Goal: Find specific page/section

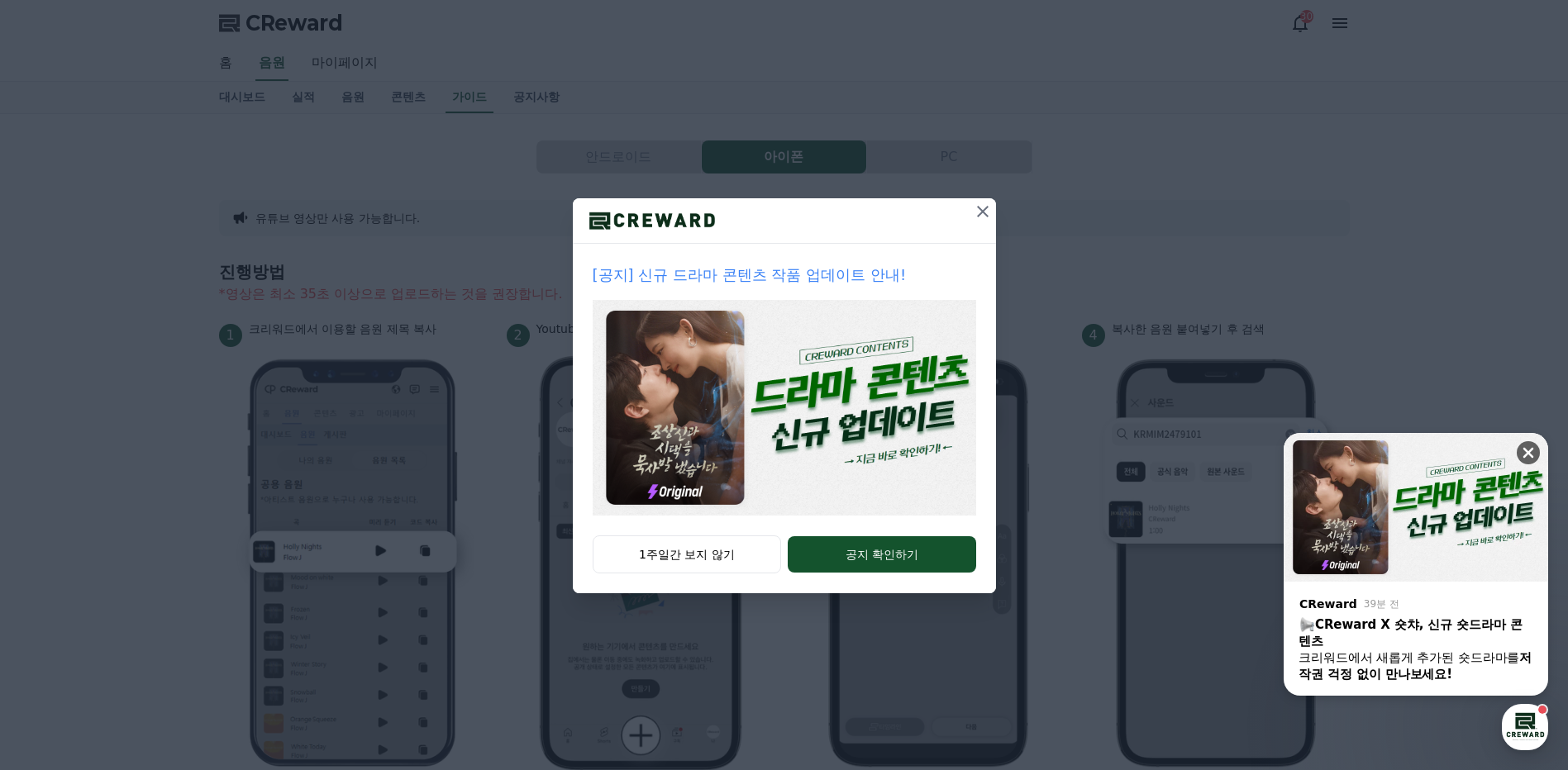
click at [1529, 449] on icon at bounding box center [1529, 453] width 17 height 17
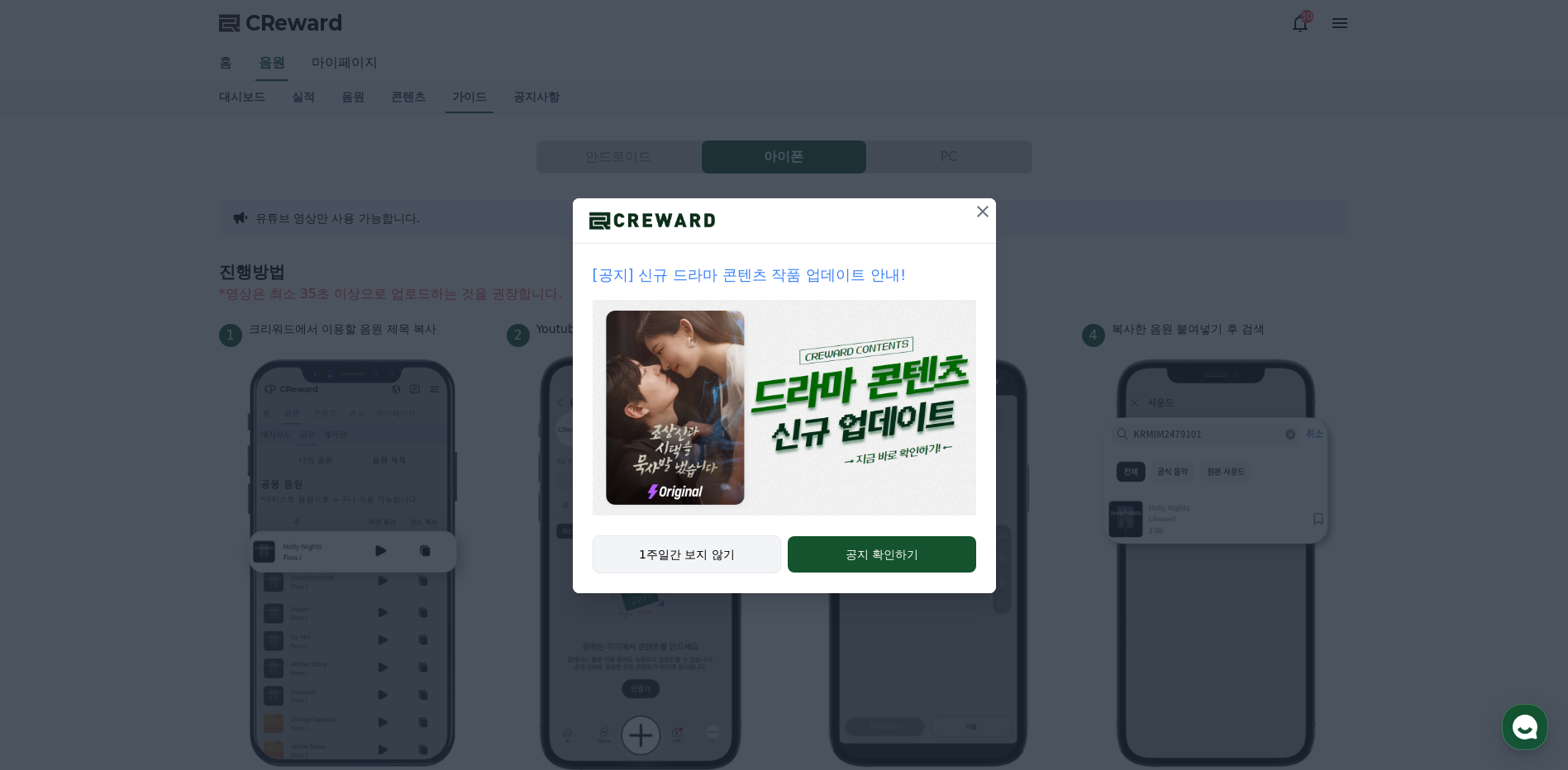
click at [699, 561] on button "1주일간 보지 않기" at bounding box center [687, 555] width 189 height 38
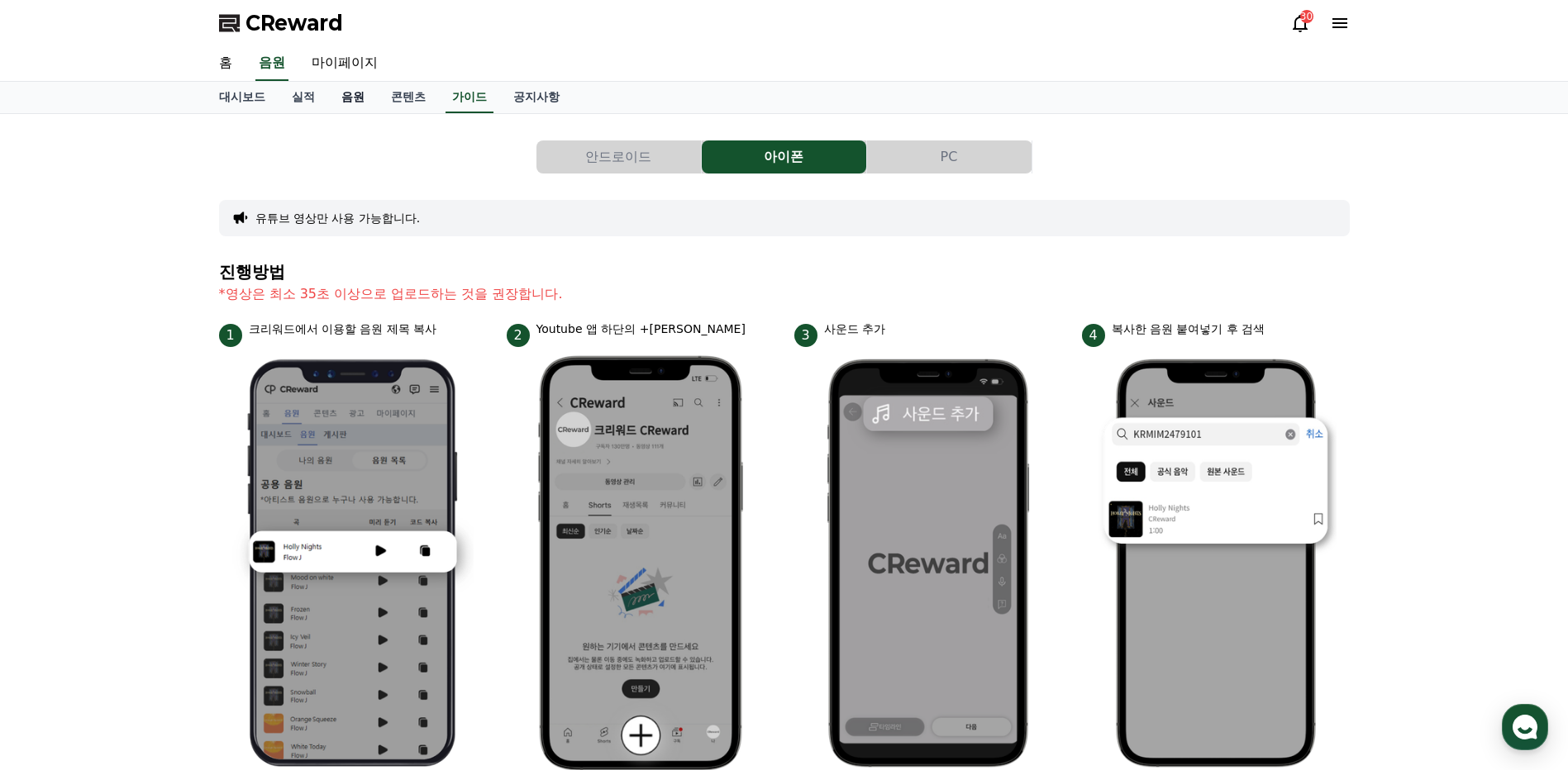
click at [351, 95] on link "음원" at bounding box center [352, 97] width 50 height 32
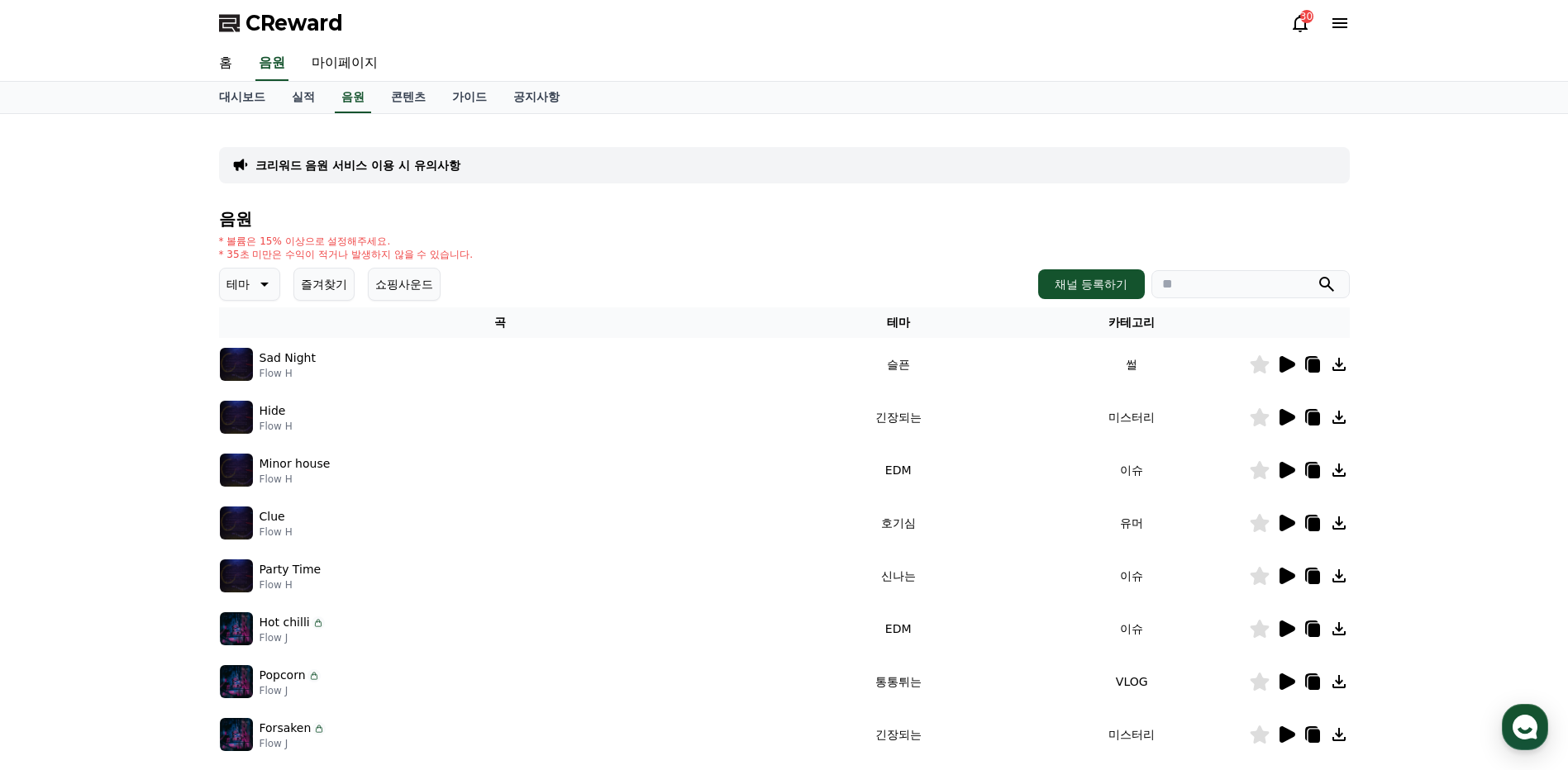
click at [1264, 280] on input "search" at bounding box center [1251, 284] width 199 height 28
type input "**********"
click at [1328, 290] on icon "submit" at bounding box center [1326, 284] width 20 height 20
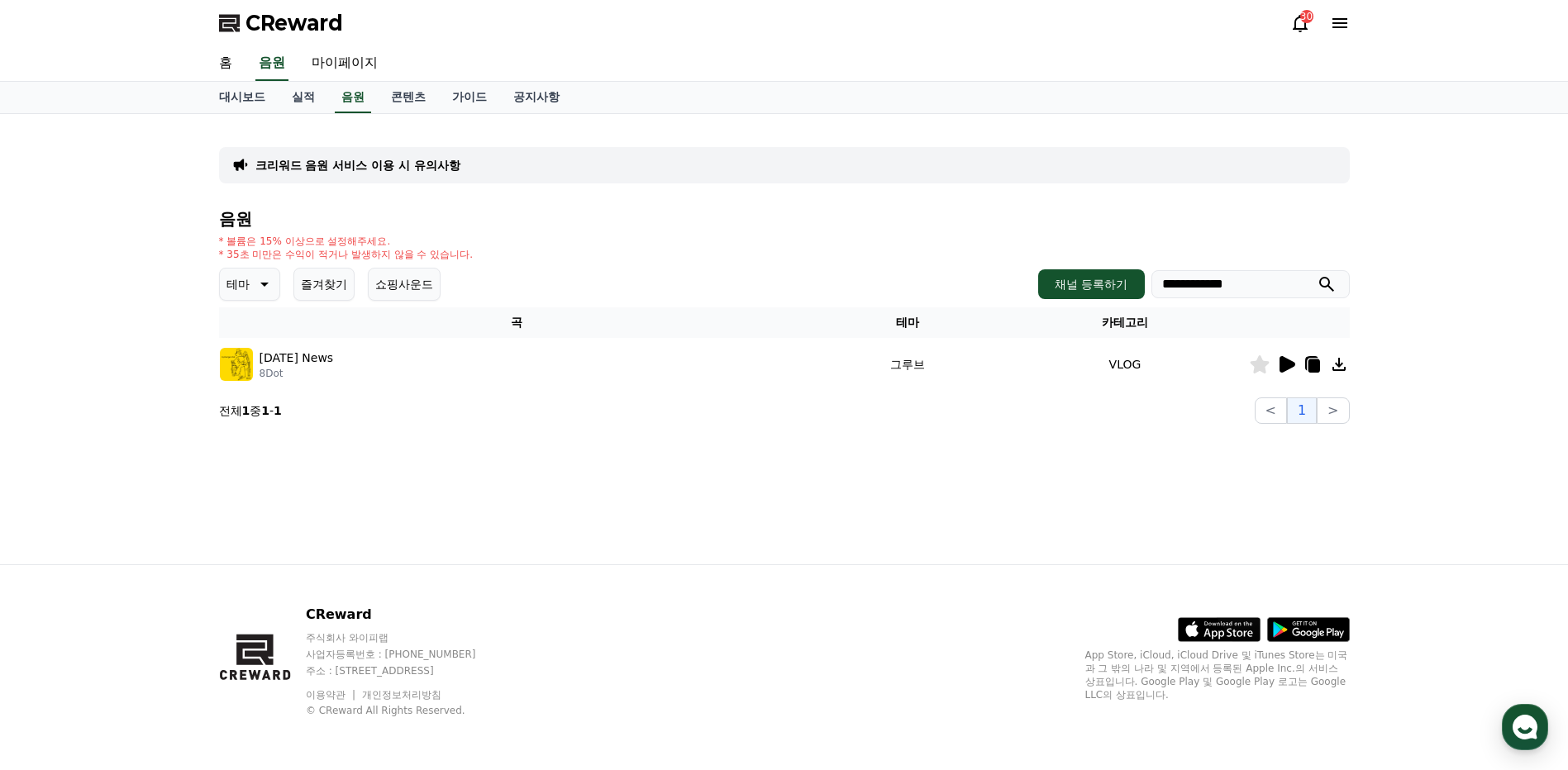
click at [1346, 364] on icon at bounding box center [1338, 363] width 20 height 20
